Goal: Check status: Check status

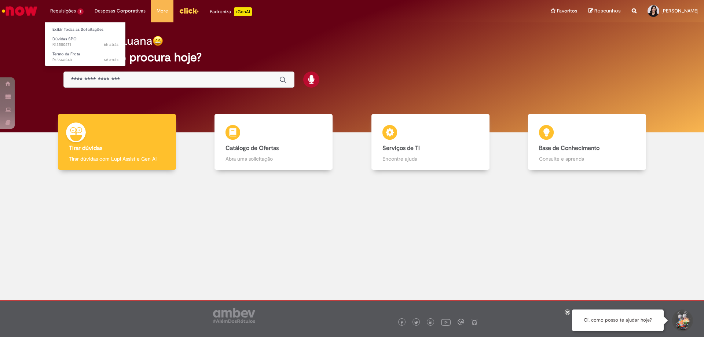
click at [67, 11] on li "Requisições 2 Exibir Todas as Solicitações Dúvidas SPO 6h atrás 6 horas atrás R…" at bounding box center [67, 11] width 44 height 22
click at [75, 40] on span "Dúvidas SPO" at bounding box center [64, 39] width 24 height 6
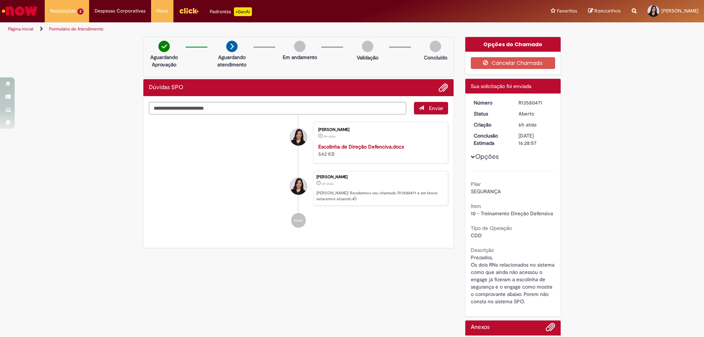
drag, startPoint x: 516, startPoint y: 144, endPoint x: 538, endPoint y: 144, distance: 21.6
click at [538, 144] on div "[DATE] 16:28:57" at bounding box center [536, 139] width 34 height 15
